Goal: Register for event/course

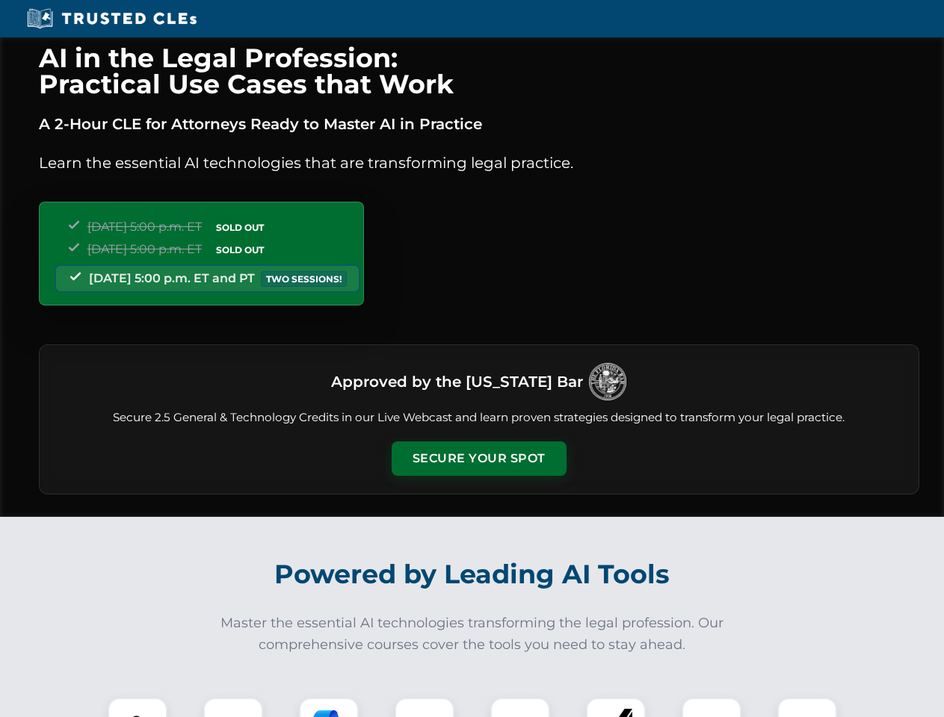
click at [478, 459] on button "Secure Your Spot" at bounding box center [478, 459] width 175 height 34
click at [137, 707] on img at bounding box center [137, 727] width 43 height 43
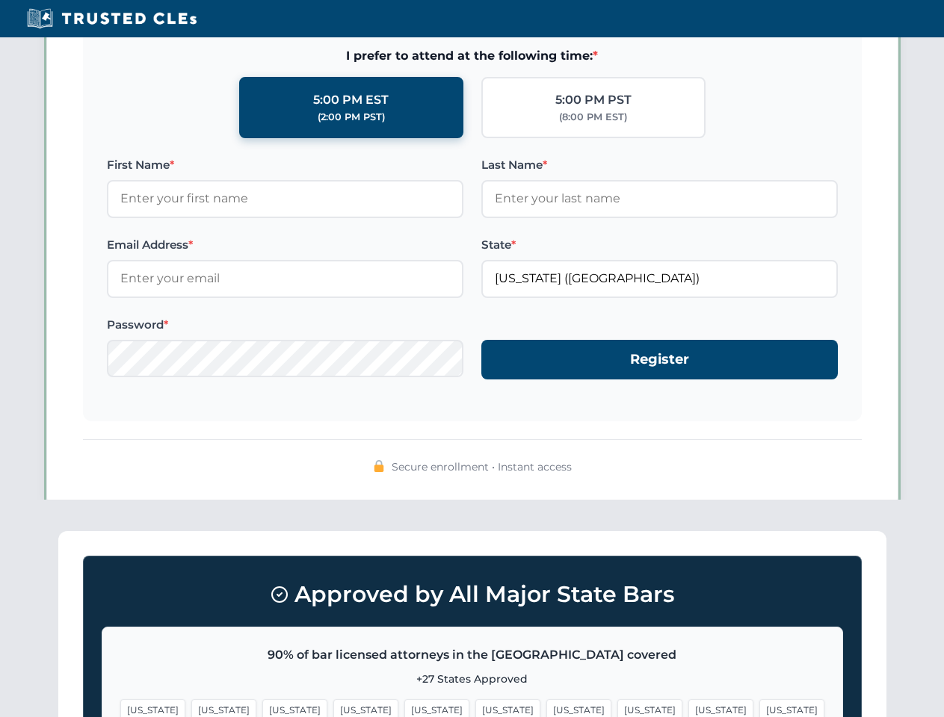
click at [546, 707] on span "[US_STATE]" at bounding box center [578, 710] width 65 height 22
click at [688, 707] on span "[US_STATE]" at bounding box center [720, 710] width 65 height 22
